Goal: Transaction & Acquisition: Purchase product/service

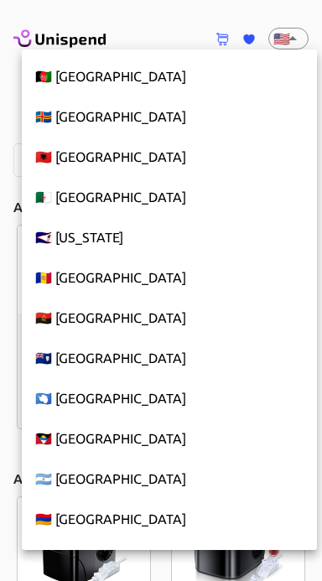
scroll to position [9155, 0]
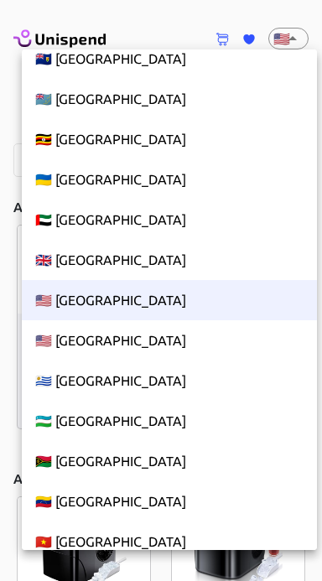
click at [209, 298] on li "🇺🇸 United States" at bounding box center [169, 300] width 295 height 40
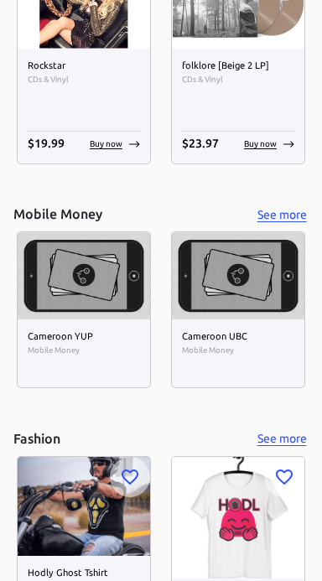
scroll to position [7338, 0]
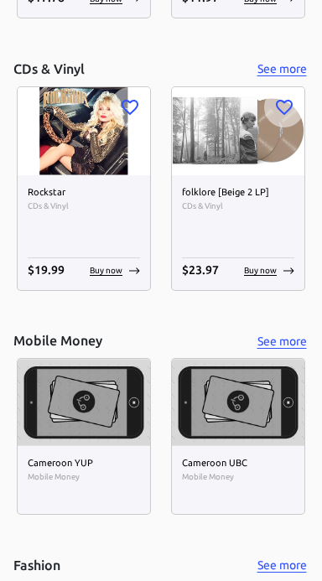
click at [254, 416] on img at bounding box center [238, 402] width 133 height 87
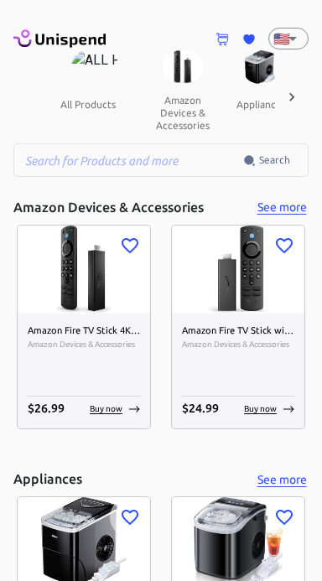
click at [298, 96] on icon at bounding box center [291, 97] width 17 height 17
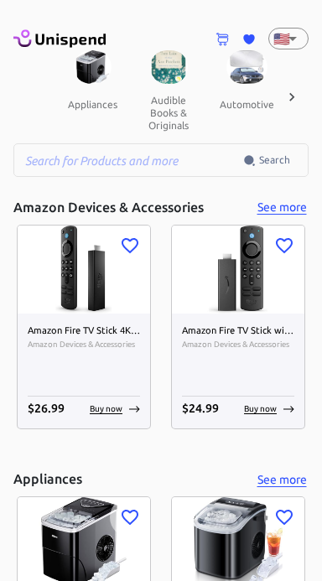
scroll to position [0, 174]
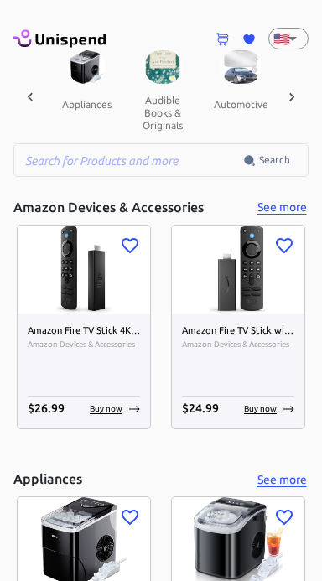
click at [294, 91] on icon at bounding box center [291, 97] width 17 height 17
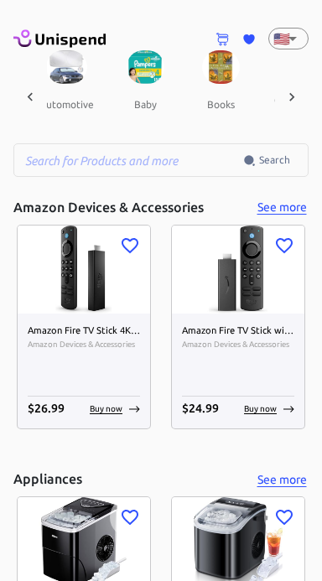
click at [294, 96] on icon at bounding box center [291, 96] width 5 height 8
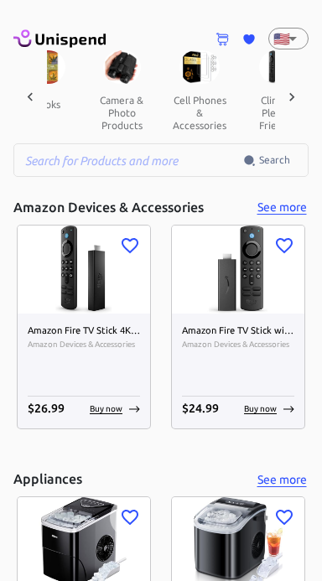
click at [291, 96] on icon at bounding box center [291, 97] width 17 height 17
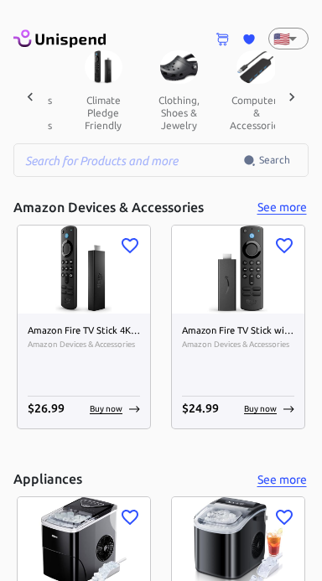
click at [294, 92] on icon at bounding box center [291, 97] width 17 height 17
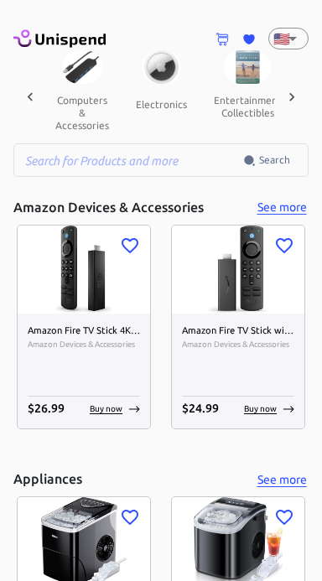
click at [293, 90] on icon at bounding box center [291, 97] width 17 height 17
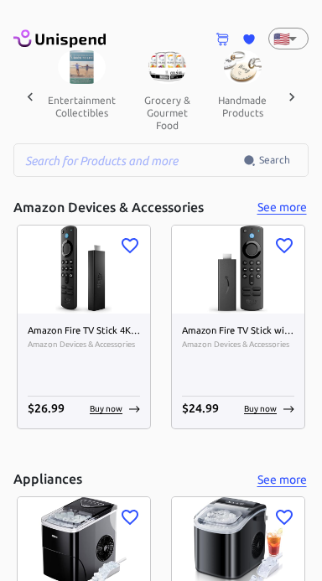
scroll to position [0, 1047]
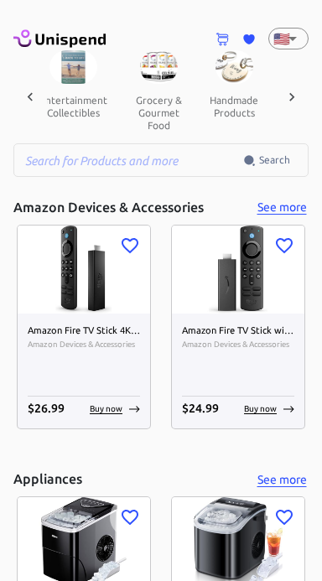
click at [300, 81] on div at bounding box center [292, 96] width 34 height 93
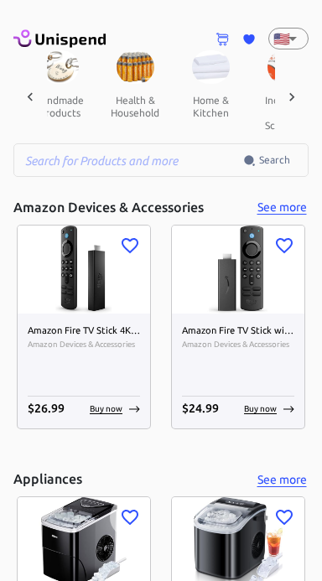
click at [295, 92] on icon at bounding box center [291, 97] width 17 height 17
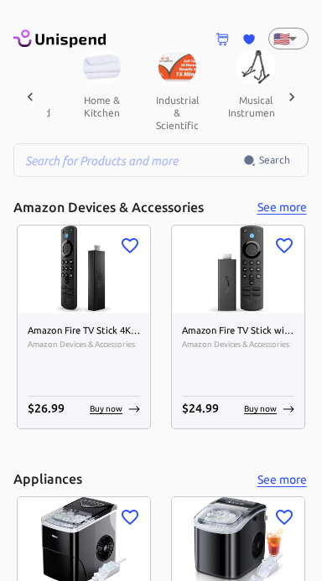
scroll to position [0, 1395]
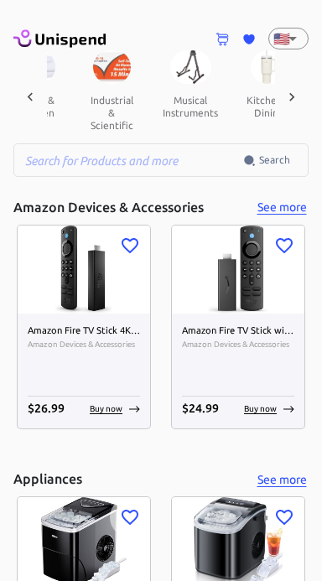
click at [298, 98] on icon at bounding box center [291, 97] width 17 height 17
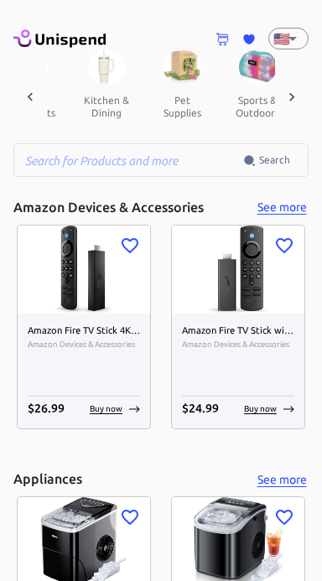
scroll to position [0, 1570]
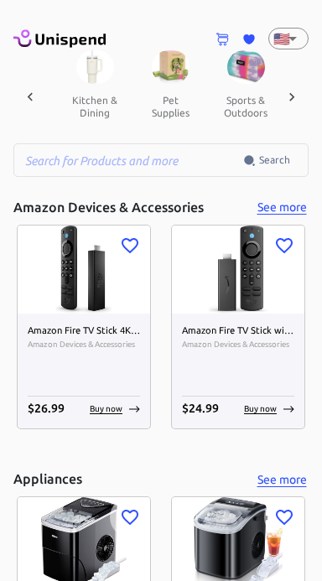
click at [285, 96] on icon at bounding box center [291, 97] width 17 height 17
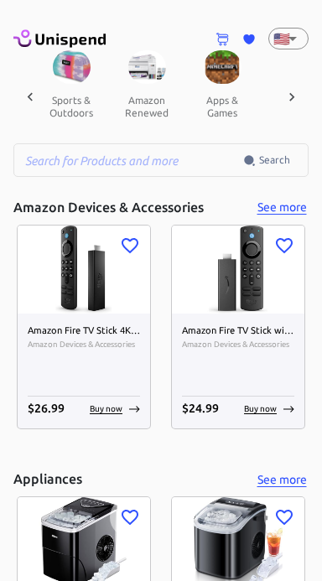
click at [294, 93] on icon at bounding box center [291, 97] width 17 height 17
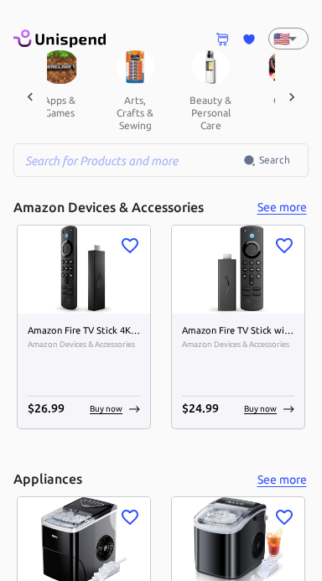
scroll to position [0, 1919]
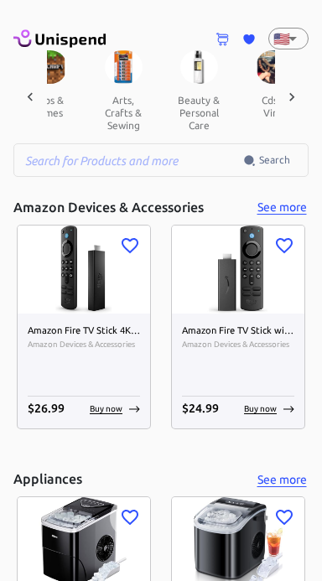
click at [294, 100] on icon at bounding box center [291, 97] width 17 height 17
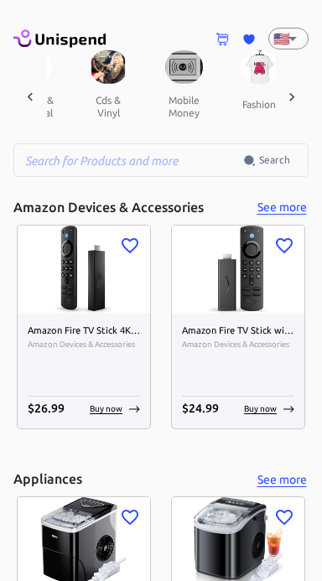
scroll to position [0, 2093]
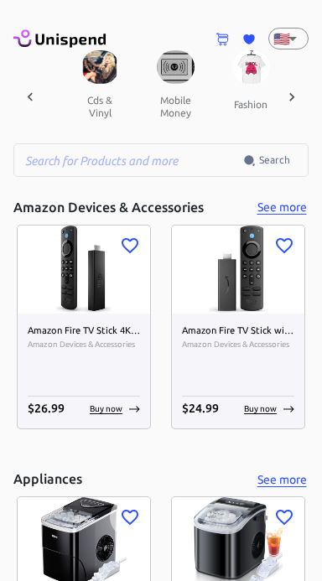
click at [299, 95] on icon at bounding box center [291, 97] width 17 height 17
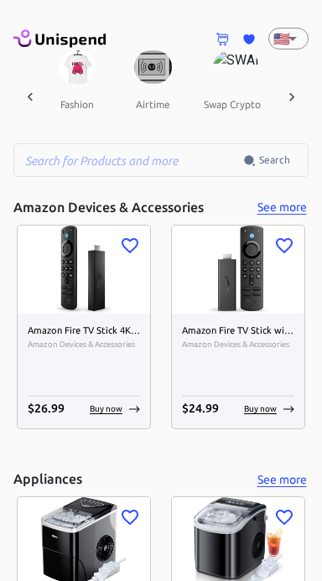
scroll to position [0, 2268]
click at [299, 90] on div "all products amazon devices & accessories appliances audible books & originals …" at bounding box center [160, 96] width 295 height 93
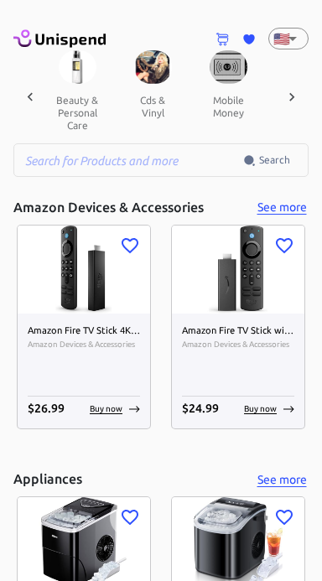
scroll to position [0, 2040]
click at [282, 161] on span "Search" at bounding box center [274, 160] width 31 height 17
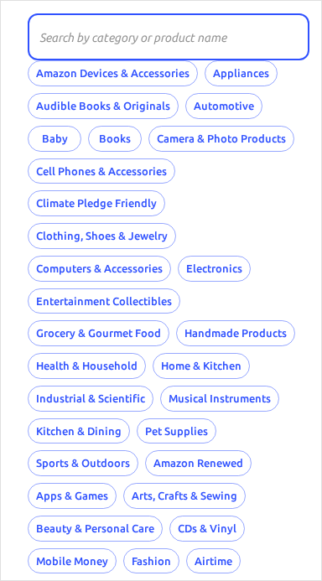
scroll to position [91, 0]
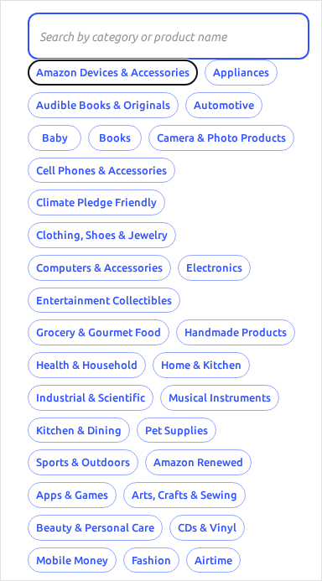
click at [162, 66] on button "Amazon Devices & Accessories" at bounding box center [113, 73] width 170 height 26
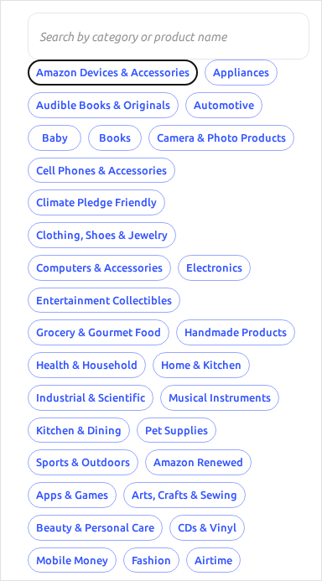
click at [139, 76] on button "Amazon Devices & Accessories" at bounding box center [113, 73] width 170 height 26
click at [142, 77] on button "Amazon Devices & Accessories" at bounding box center [113, 73] width 170 height 26
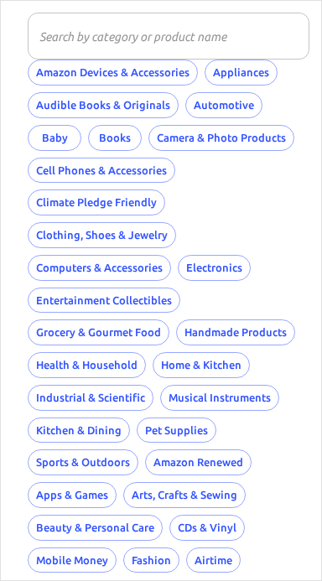
click at [168, 39] on input "text" at bounding box center [163, 36] width 270 height 47
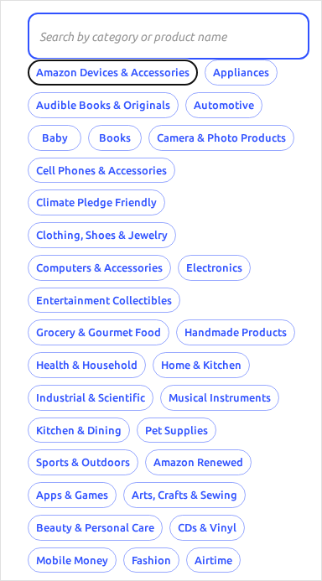
click at [163, 75] on button "Amazon Devices & Accessories" at bounding box center [113, 73] width 170 height 26
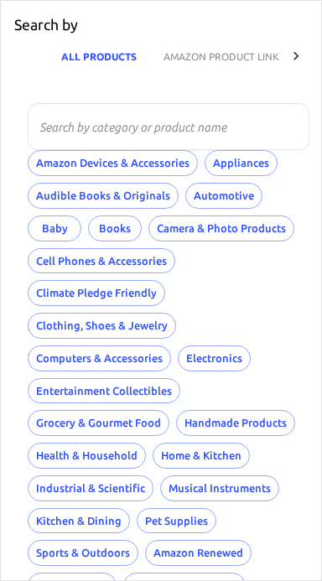
click at [251, 47] on button "AMAZON PRODUCT LINK" at bounding box center [221, 56] width 143 height 40
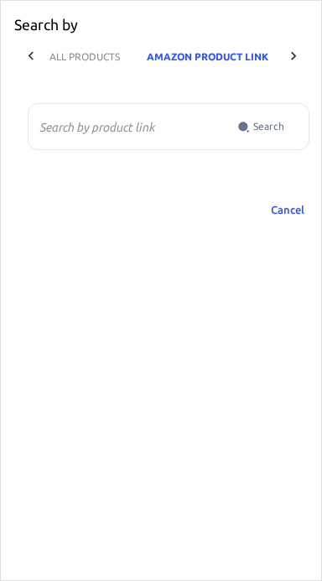
scroll to position [0, 17]
click at [297, 54] on icon at bounding box center [293, 56] width 17 height 17
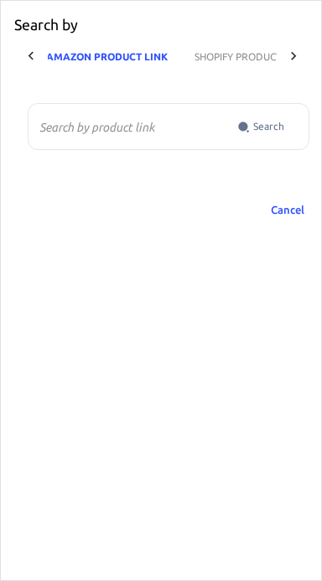
scroll to position [0, 115]
click at [131, 56] on button "AMAZON PRODUCT LINK" at bounding box center [104, 56] width 148 height 40
click at [262, 54] on button "SHOPIFY PRODUCT LINK" at bounding box center [248, 56] width 138 height 40
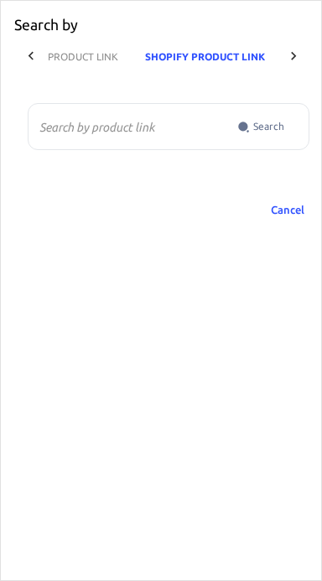
scroll to position [0, 158]
click at [34, 55] on icon at bounding box center [31, 56] width 17 height 17
click at [29, 63] on icon at bounding box center [31, 56] width 17 height 17
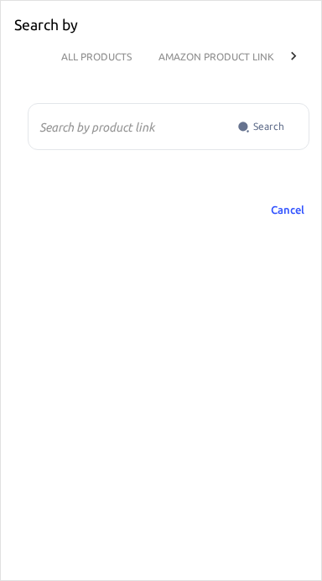
click at [34, 62] on div "ALL PRODUCTS AMAZON PRODUCT LINK SHOPIFY PRODUCT LINK" at bounding box center [162, 56] width 296 height 40
click at [299, 206] on button "Cancel" at bounding box center [288, 210] width 54 height 26
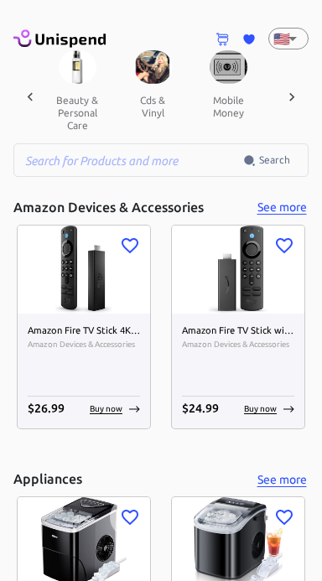
click at [247, 37] on icon at bounding box center [248, 39] width 11 height 10
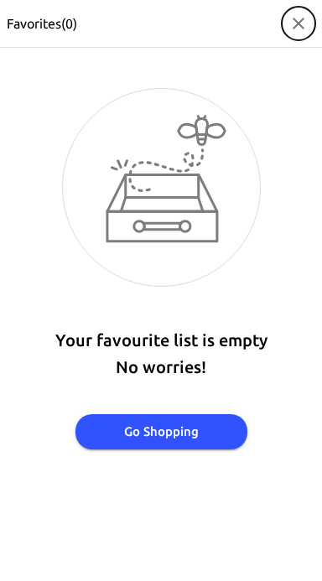
click at [299, 13] on icon "button" at bounding box center [298, 23] width 20 height 20
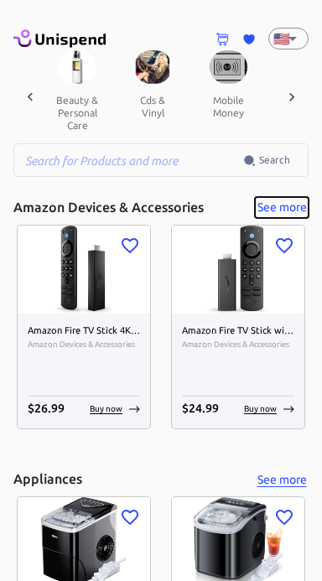
click at [302, 199] on button "See more" at bounding box center [282, 207] width 54 height 21
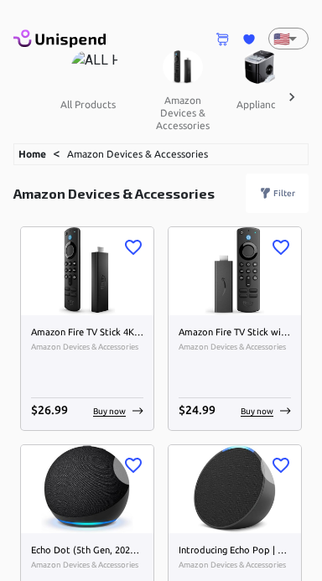
click at [292, 188] on p "Filter" at bounding box center [284, 193] width 22 height 13
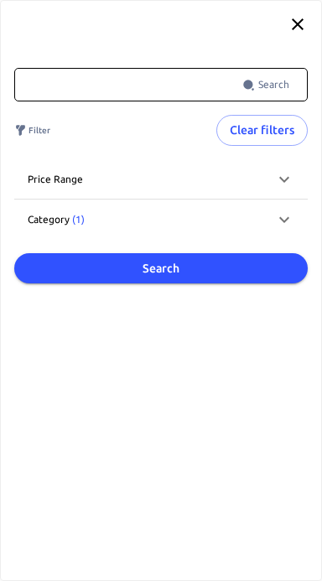
click at [228, 377] on div "​ Search ​ Filter Clear filters Price range $ 1 - $25 $ 26 - $50 $ 51 - $100 $ …" at bounding box center [161, 290] width 322 height 581
click at [297, 17] on icon at bounding box center [298, 24] width 20 height 20
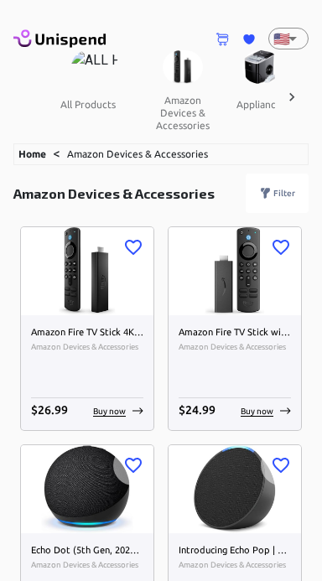
click at [292, 94] on icon at bounding box center [291, 96] width 5 height 8
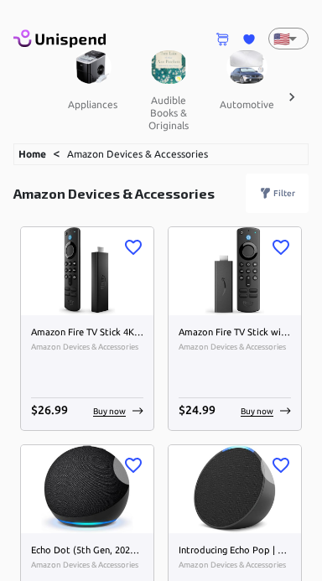
scroll to position [0, 174]
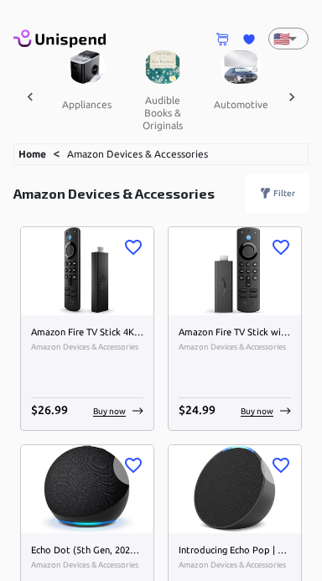
click at [294, 91] on icon at bounding box center [291, 97] width 17 height 17
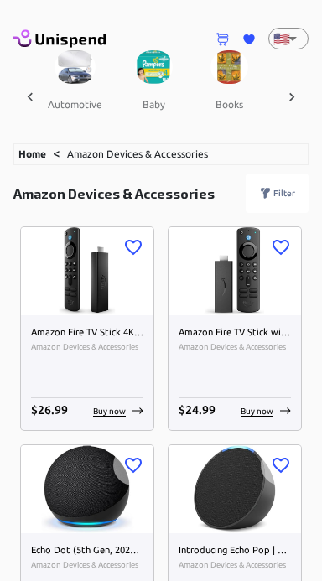
scroll to position [0, 349]
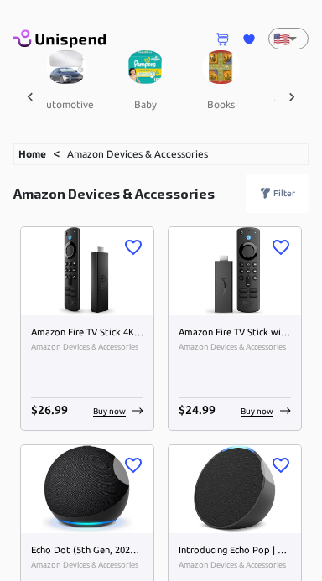
click at [298, 92] on icon at bounding box center [291, 97] width 17 height 17
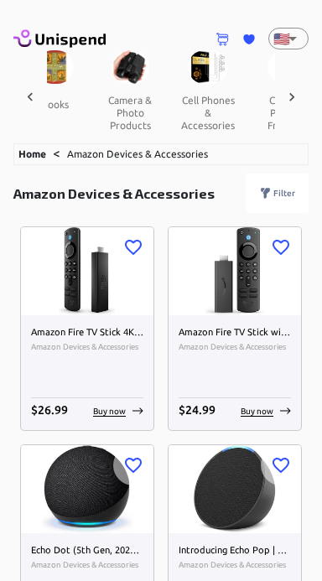
scroll to position [0, 523]
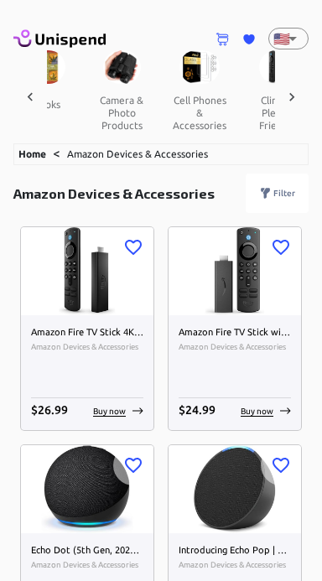
click at [298, 93] on icon at bounding box center [291, 97] width 17 height 17
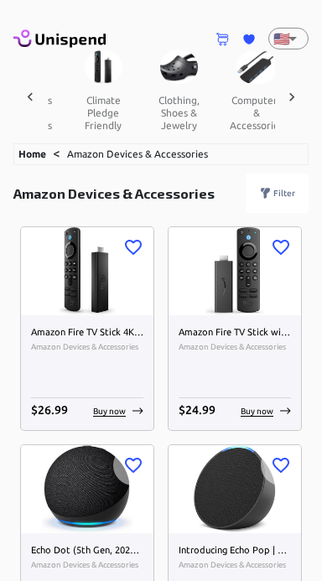
click at [297, 93] on icon at bounding box center [291, 97] width 17 height 17
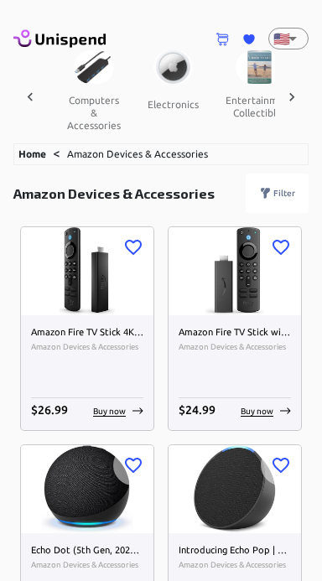
scroll to position [0, 872]
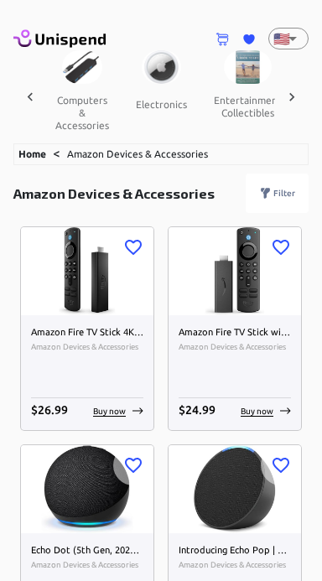
click at [61, 40] on icon at bounding box center [70, 41] width 70 height 14
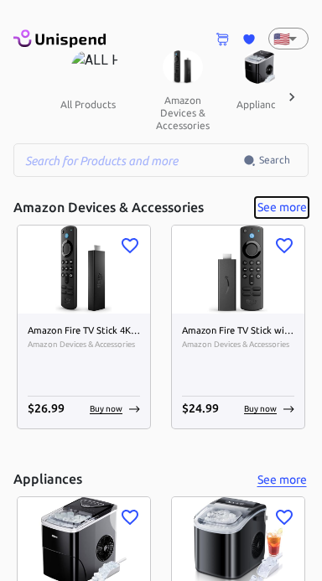
click at [299, 208] on button "See more" at bounding box center [282, 207] width 54 height 21
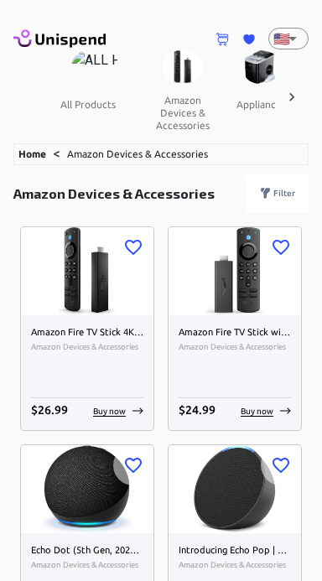
click at [298, 191] on div "Filter" at bounding box center [277, 193] width 63 height 39
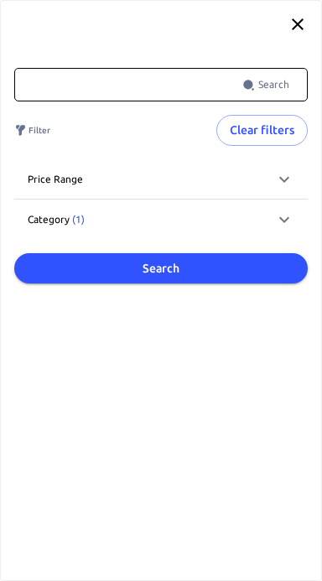
click at [291, 216] on icon at bounding box center [284, 220] width 20 height 20
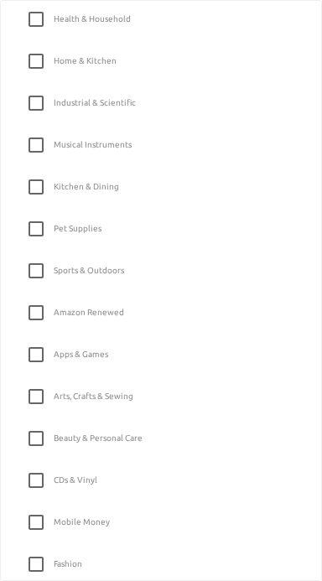
scroll to position [1020, 0]
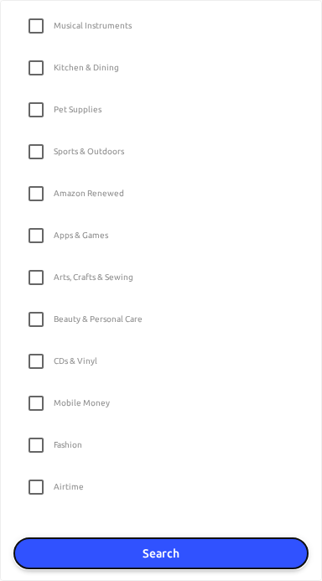
click at [247, 548] on button "Search" at bounding box center [161, 553] width 294 height 31
